Goal: Find specific page/section: Find specific page/section

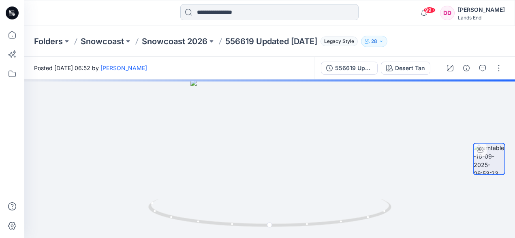
click at [233, 14] on input at bounding box center [269, 12] width 178 height 16
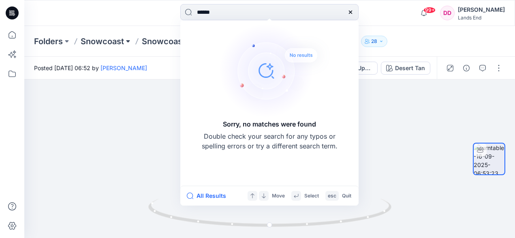
type input "******"
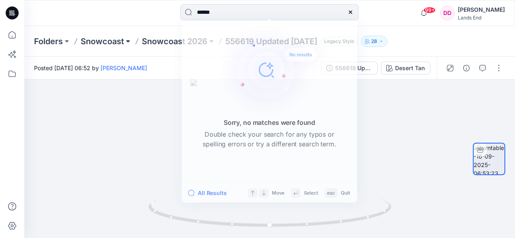
click at [129, 41] on button at bounding box center [128, 41] width 8 height 11
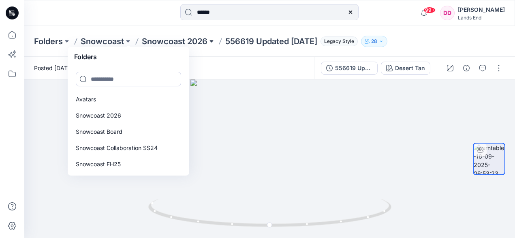
click at [210, 41] on button at bounding box center [211, 41] width 8 height 11
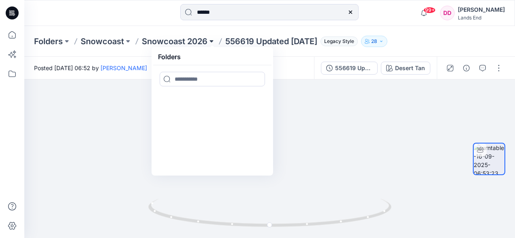
click at [212, 41] on button at bounding box center [211, 41] width 8 height 11
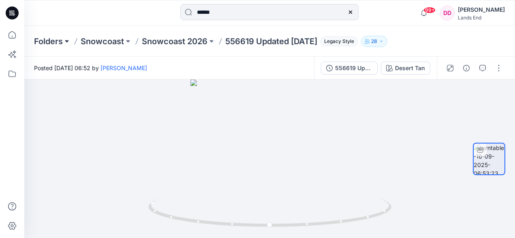
click at [66, 41] on button at bounding box center [67, 41] width 8 height 11
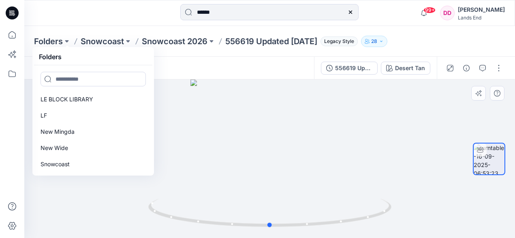
click at [378, 120] on div at bounding box center [269, 158] width 491 height 158
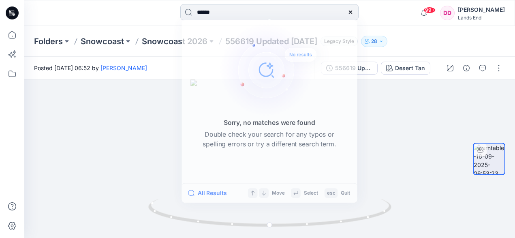
click at [219, 16] on input "******" at bounding box center [269, 12] width 178 height 16
click at [122, 147] on div at bounding box center [269, 158] width 491 height 158
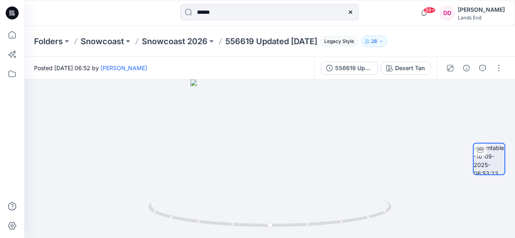
click at [338, 43] on span "Legacy Style" at bounding box center [338, 41] width 37 height 10
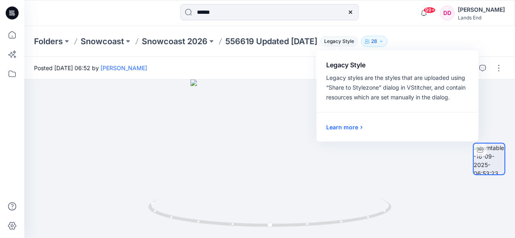
click at [338, 43] on span "Legacy Style" at bounding box center [338, 41] width 37 height 10
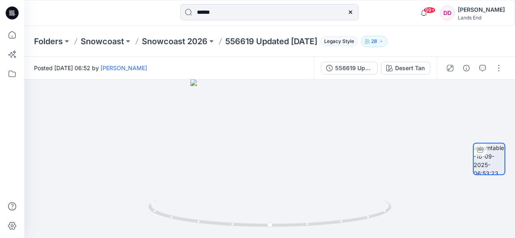
click at [381, 41] on icon "button" at bounding box center [381, 41] width 2 height 1
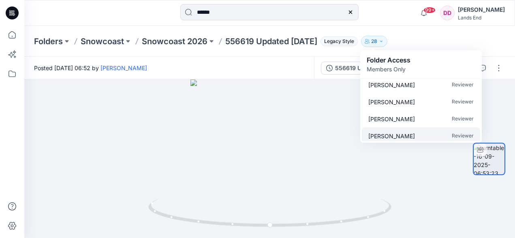
scroll to position [416, 0]
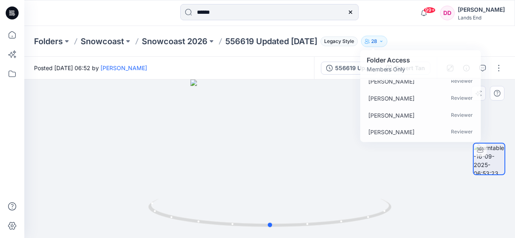
click at [85, 110] on div at bounding box center [269, 158] width 491 height 158
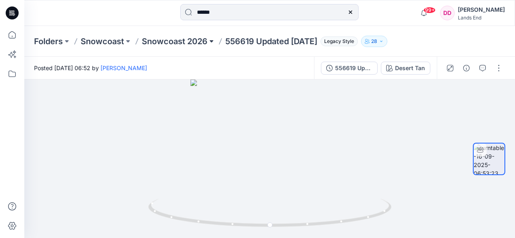
click at [212, 41] on button at bounding box center [211, 41] width 8 height 11
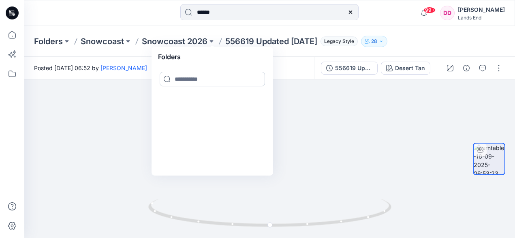
click at [182, 78] on input at bounding box center [212, 79] width 105 height 15
click at [169, 82] on input at bounding box center [212, 79] width 105 height 15
type input "**"
click at [257, 78] on icon at bounding box center [257, 79] width 6 height 6
click at [117, 42] on p "Snowcoast" at bounding box center [102, 41] width 43 height 11
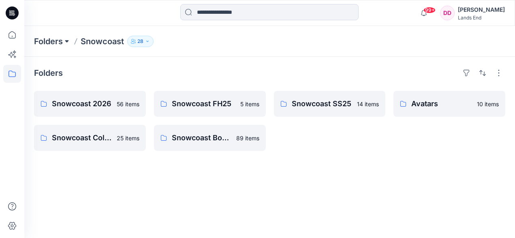
click at [67, 41] on button at bounding box center [67, 41] width 8 height 11
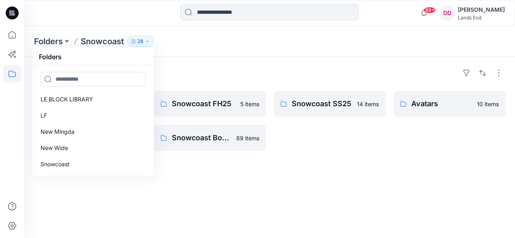
drag, startPoint x: 276, startPoint y: 179, endPoint x: 251, endPoint y: 166, distance: 28.3
click at [276, 178] on div "Folders Snowcoast 2026 56 items Snowcoast Collaboration SS24 25 items Snowcoast…" at bounding box center [269, 147] width 491 height 181
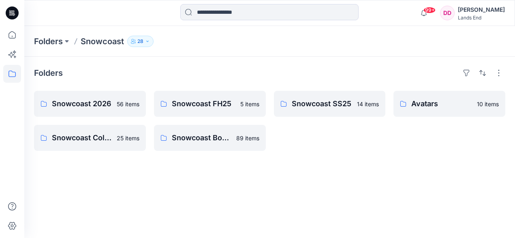
click at [147, 41] on icon "button" at bounding box center [147, 41] width 2 height 1
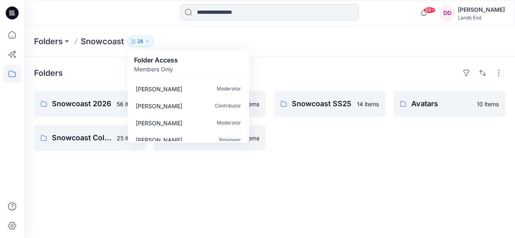
click at [147, 41] on icon "button" at bounding box center [147, 41] width 5 height 5
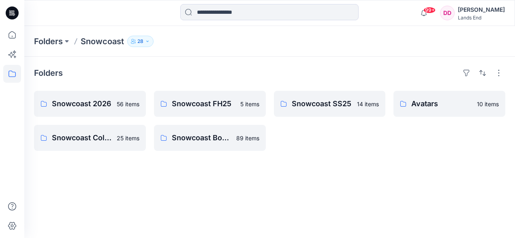
click at [135, 42] on icon "button" at bounding box center [133, 41] width 5 height 5
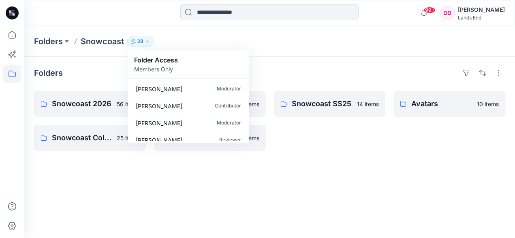
click at [271, 50] on div "Folders Snowcoast 28 Folder Access Members Only Melanie Kornis Moderator Birgit…" at bounding box center [269, 41] width 491 height 31
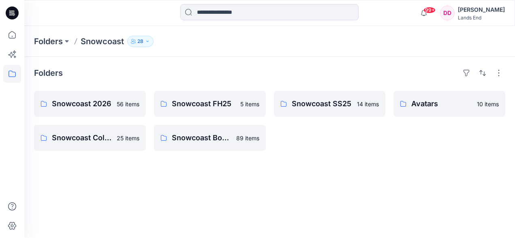
click at [53, 75] on h4 "Folders" at bounding box center [48, 73] width 29 height 10
click at [56, 42] on p "Folders" at bounding box center [48, 41] width 29 height 11
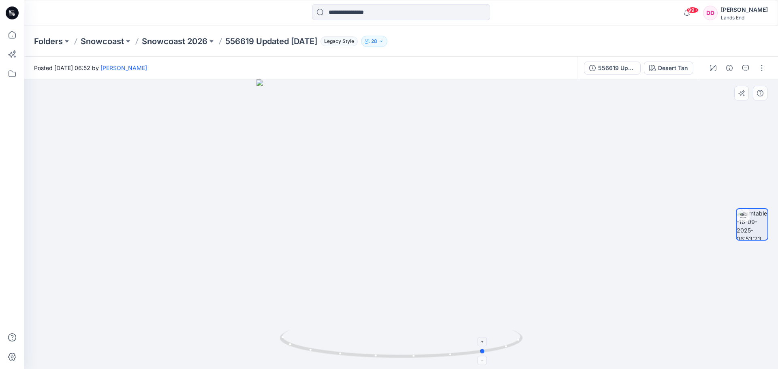
drag, startPoint x: 402, startPoint y: 359, endPoint x: 486, endPoint y: 353, distance: 84.5
click at [486, 353] on icon at bounding box center [402, 345] width 245 height 30
drag, startPoint x: 484, startPoint y: 354, endPoint x: 414, endPoint y: 359, distance: 70.7
click at [414, 359] on icon at bounding box center [402, 345] width 245 height 30
drag, startPoint x: 415, startPoint y: 359, endPoint x: 489, endPoint y: 326, distance: 81.5
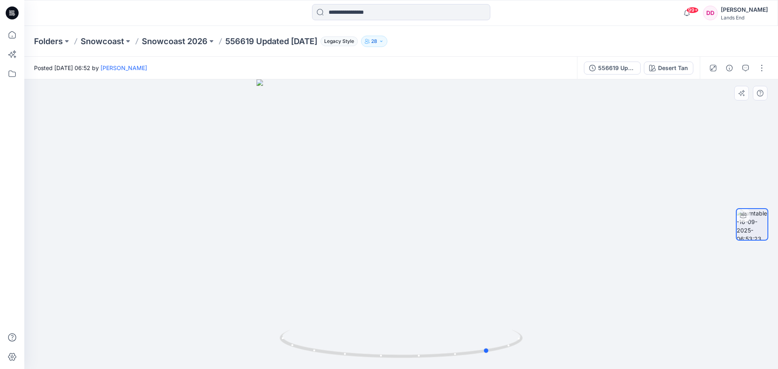
click at [489, 326] on div at bounding box center [401, 224] width 754 height 290
